Goal: Task Accomplishment & Management: Manage account settings

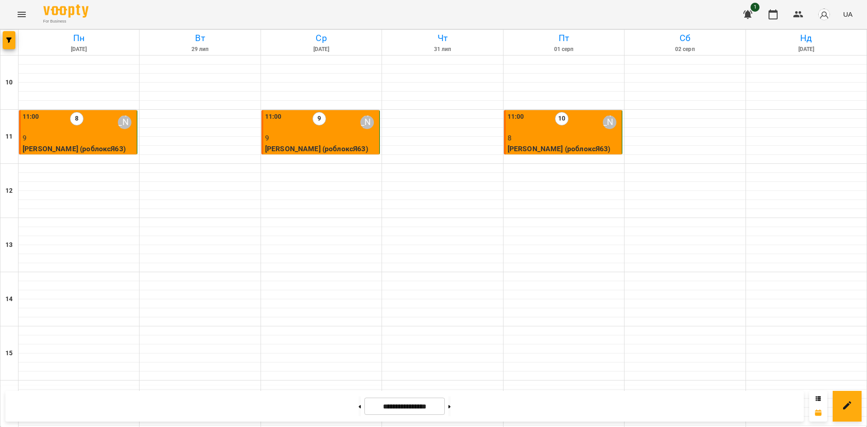
scroll to position [373, 0]
click at [451, 407] on button at bounding box center [450, 407] width 2 height 20
click at [451, 411] on button at bounding box center [450, 407] width 2 height 20
type input "**********"
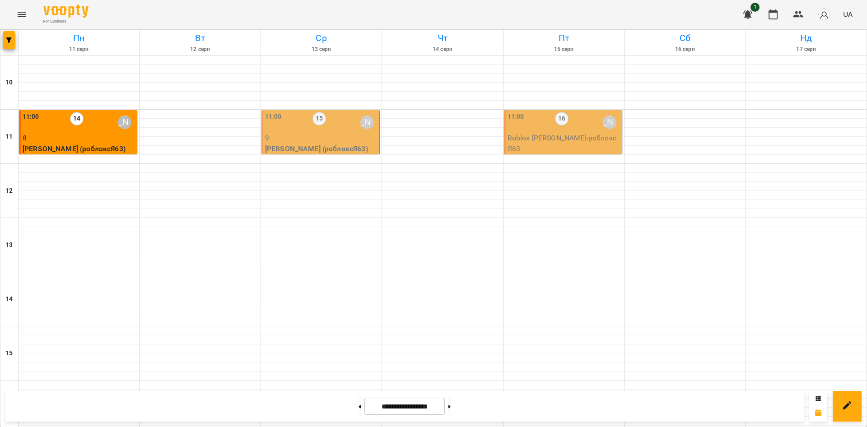
scroll to position [0, 0]
click at [347, 140] on p "9" at bounding box center [321, 138] width 112 height 11
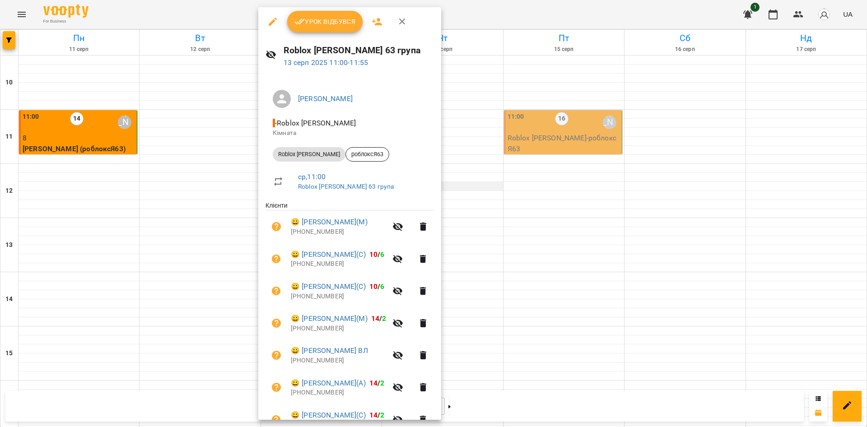
click at [477, 183] on div at bounding box center [433, 213] width 867 height 427
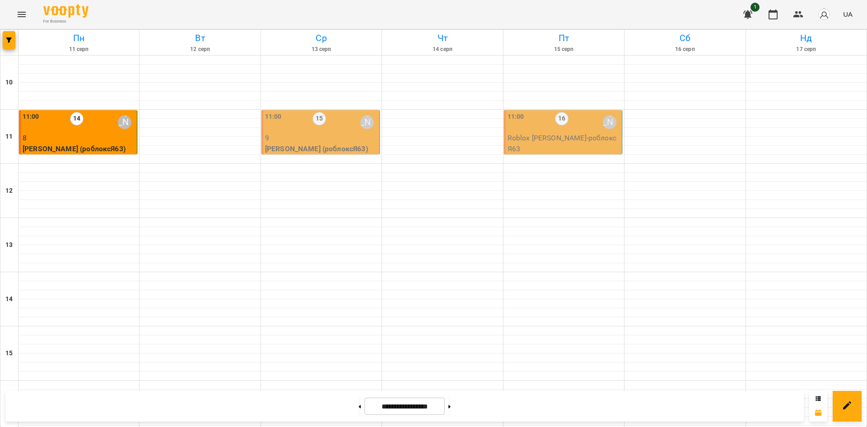
click at [311, 148] on p "[PERSON_NAME] (роблоксЯ63)" at bounding box center [321, 149] width 112 height 11
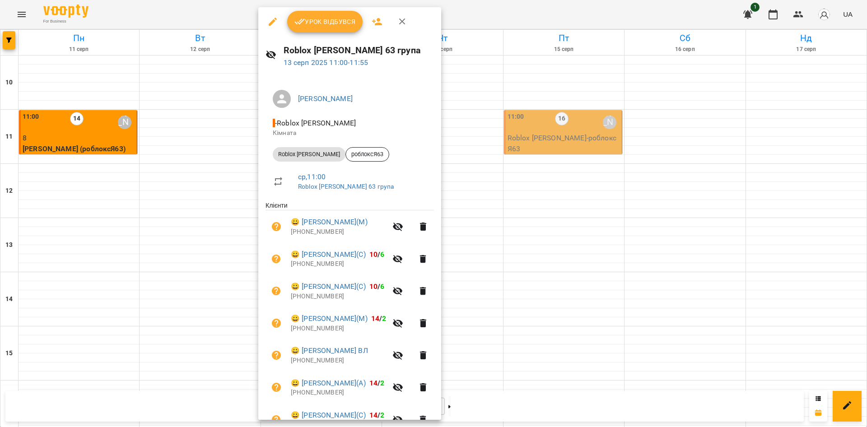
click at [338, 29] on button "Урок відбувся" at bounding box center [325, 22] width 76 height 22
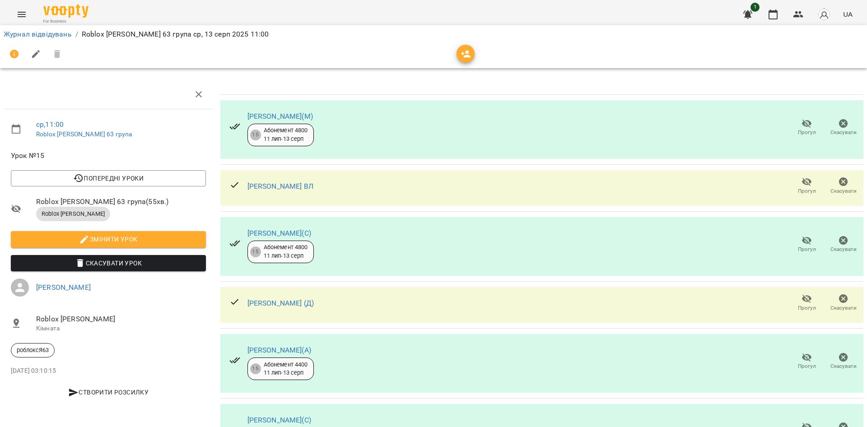
scroll to position [136, 0]
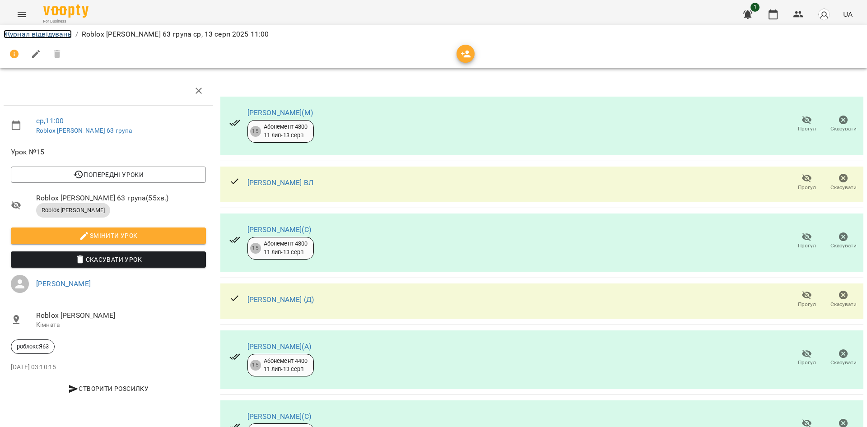
drag, startPoint x: 41, startPoint y: 32, endPoint x: 46, endPoint y: 34, distance: 5.5
click at [41, 32] on link "Журнал відвідувань" at bounding box center [38, 34] width 68 height 9
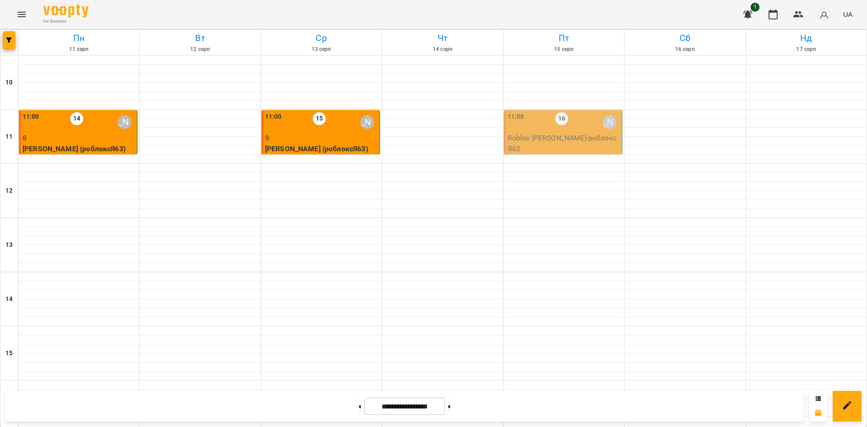
scroll to position [373, 0]
